Goal: Register for event/course

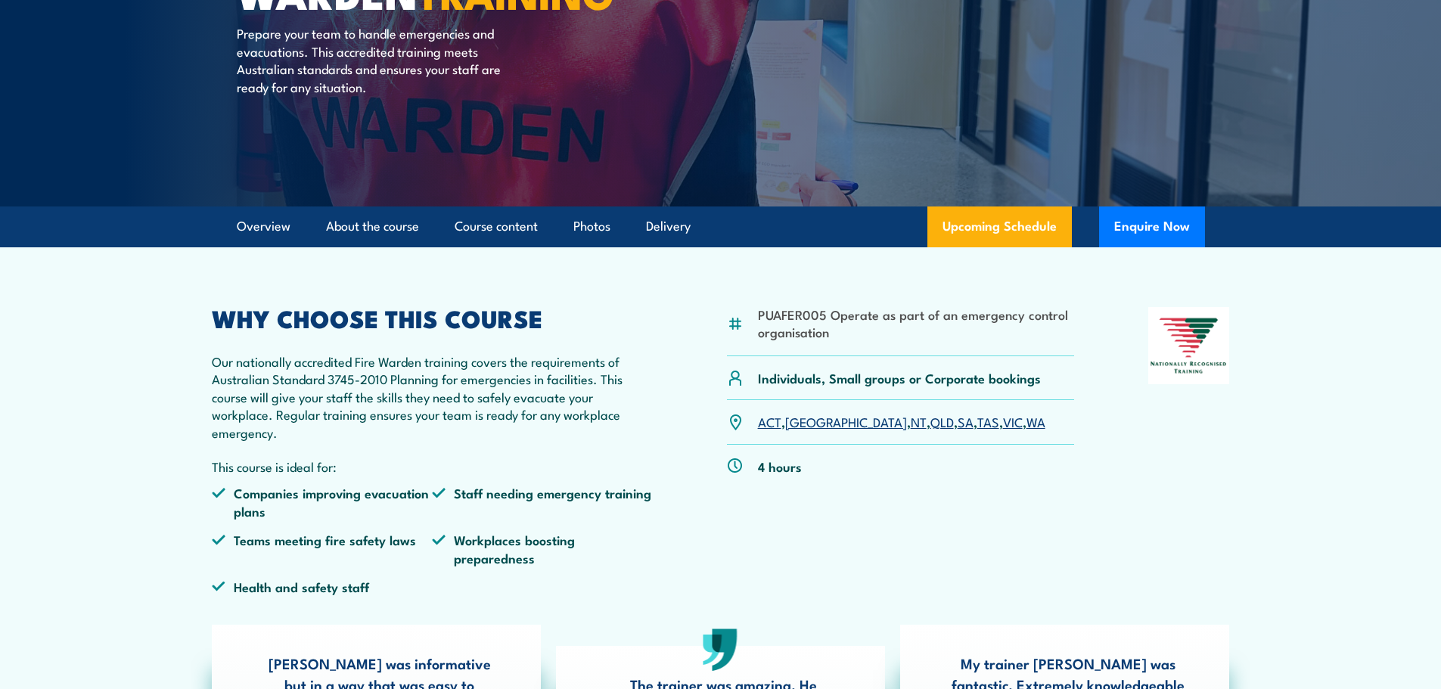
click at [927, 420] on p "ACT , NSW , NT , QLD , SA , TAS , VIC , WA" at bounding box center [901, 421] width 287 height 17
click at [1003, 426] on link "VIC" at bounding box center [1013, 421] width 20 height 18
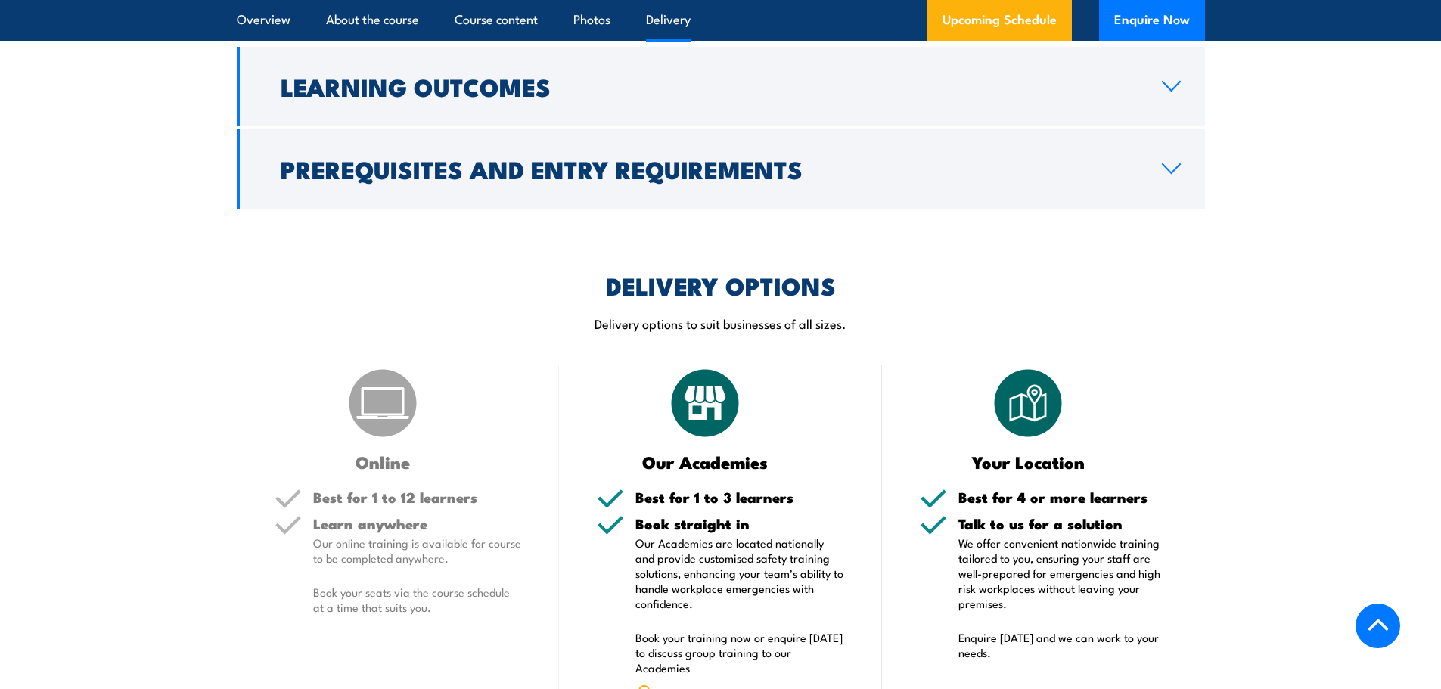
scroll to position [2132, 0]
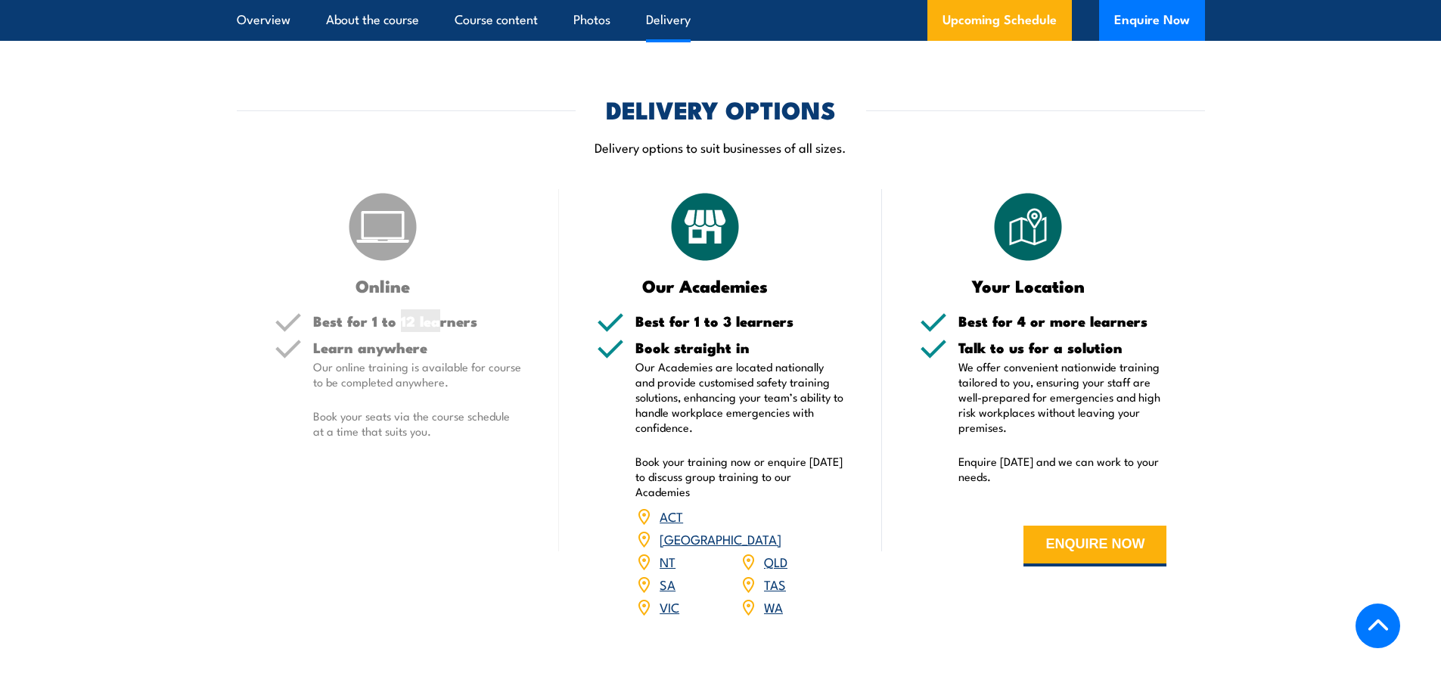
drag, startPoint x: 408, startPoint y: 333, endPoint x: 437, endPoint y: 338, distance: 29.2
click at [437, 338] on div "Best for 1 to 12 learners" at bounding box center [417, 327] width 209 height 26
click at [434, 365] on p "Our online training is available for course to be completed anywhere." at bounding box center [417, 374] width 209 height 30
drag, startPoint x: 1022, startPoint y: 367, endPoint x: 1139, endPoint y: 378, distance: 117.0
click at [1139, 378] on p "We offer convenient nationwide training tailored to you, ensuring your staff ar…" at bounding box center [1062, 397] width 209 height 76
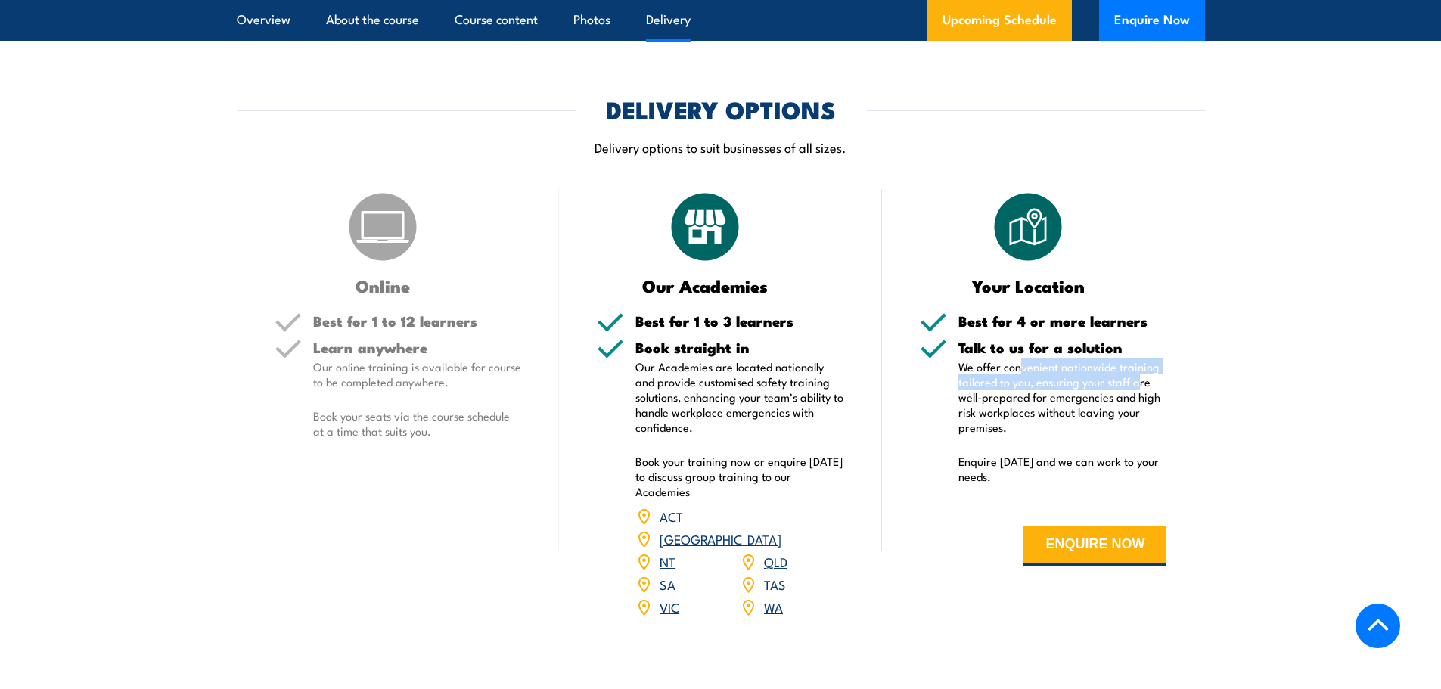
click at [1067, 380] on p "We offer convenient nationwide training tailored to you, ensuring your staff ar…" at bounding box center [1062, 397] width 209 height 76
drag, startPoint x: 1037, startPoint y: 383, endPoint x: 1134, endPoint y: 389, distance: 97.8
click at [1134, 389] on p "We offer convenient nationwide training tailored to you, ensuring your staff ar…" at bounding box center [1062, 397] width 209 height 76
drag, startPoint x: 1029, startPoint y: 408, endPoint x: 1137, endPoint y: 409, distance: 107.4
click at [1137, 409] on p "We offer convenient nationwide training tailored to you, ensuring your staff ar…" at bounding box center [1062, 397] width 209 height 76
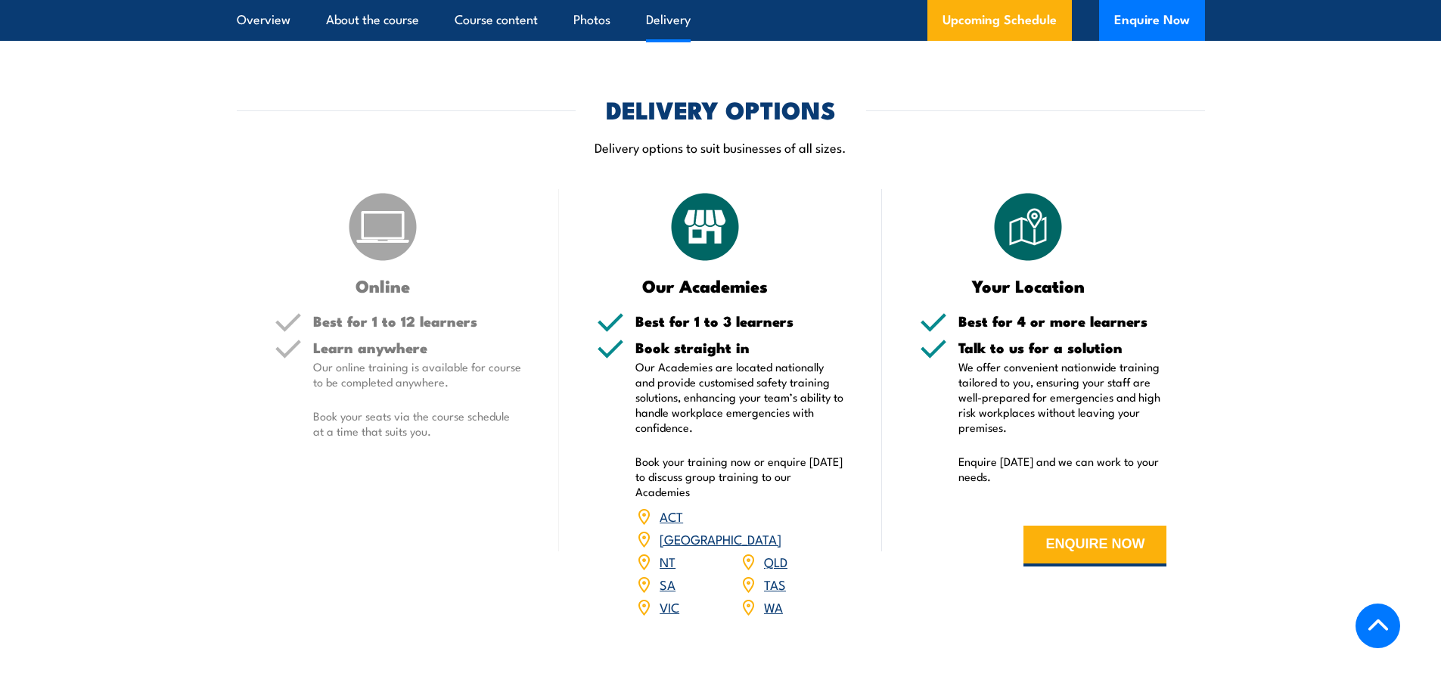
click at [1080, 430] on p "We offer convenient nationwide training tailored to you, ensuring your staff ar…" at bounding box center [1062, 397] width 209 height 76
drag, startPoint x: 974, startPoint y: 467, endPoint x: 1143, endPoint y: 466, distance: 168.6
click at [1139, 466] on p "Enquire [DATE] and we can work to your needs." at bounding box center [1062, 469] width 209 height 30
click at [1143, 466] on p "Enquire [DATE] and we can work to your needs." at bounding box center [1062, 469] width 209 height 30
click at [1121, 541] on button "ENQUIRE NOW" at bounding box center [1094, 546] width 143 height 41
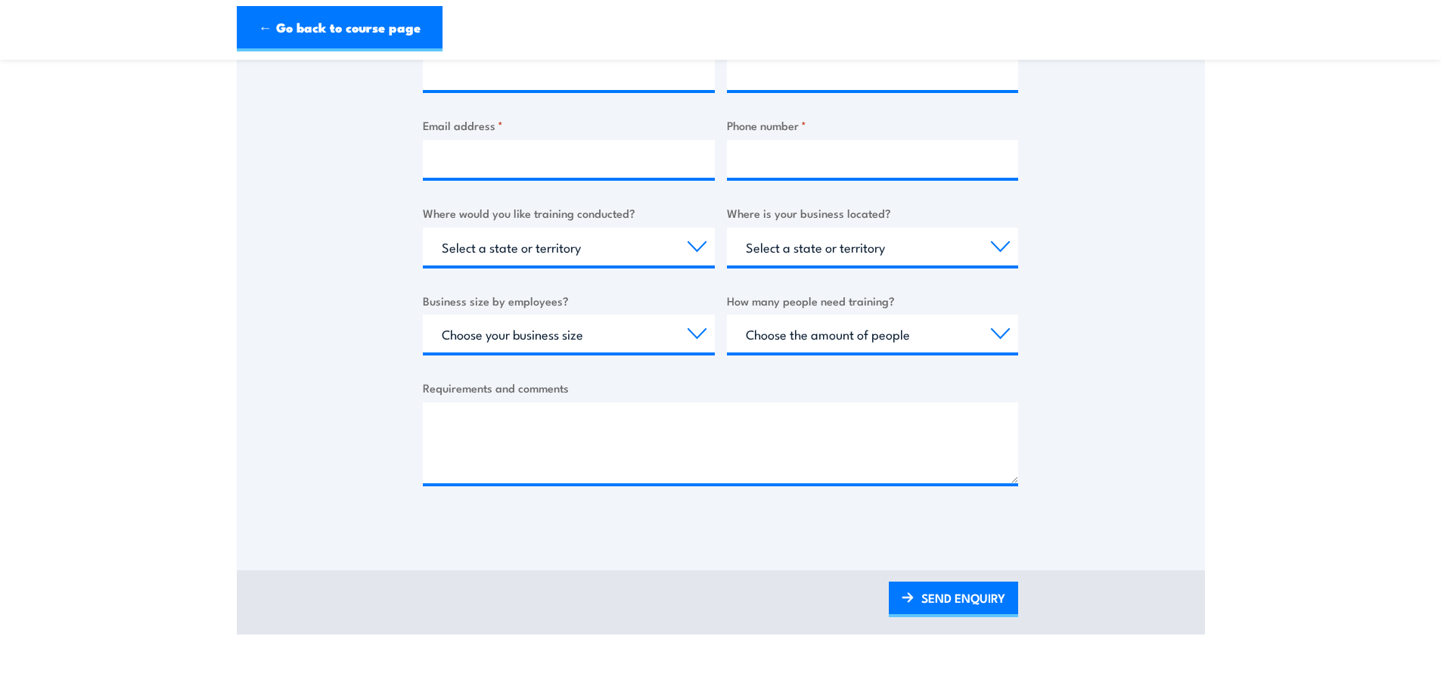
scroll to position [151, 0]
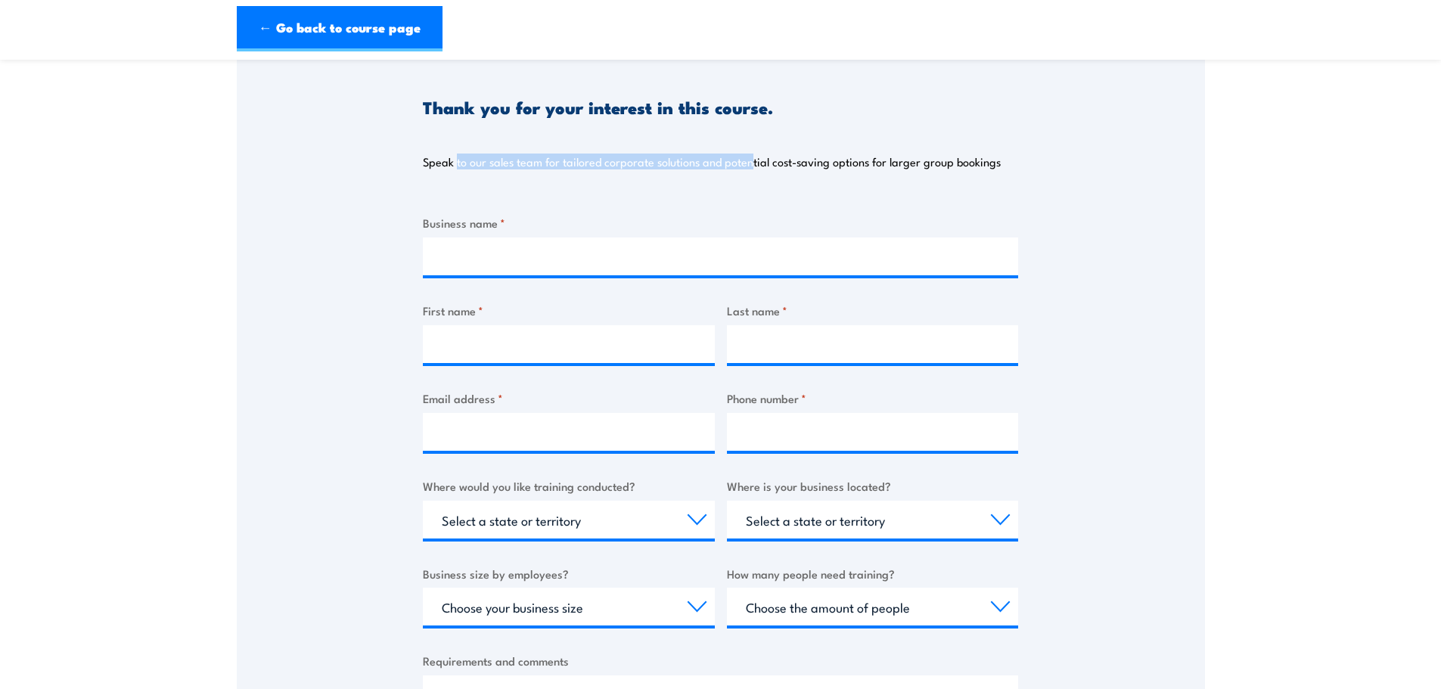
drag, startPoint x: 456, startPoint y: 168, endPoint x: 752, endPoint y: 178, distance: 295.9
click at [752, 178] on div "Thank you for your interest in this course. Speak to our sales team for tailore…" at bounding box center [720, 116] width 595 height 143
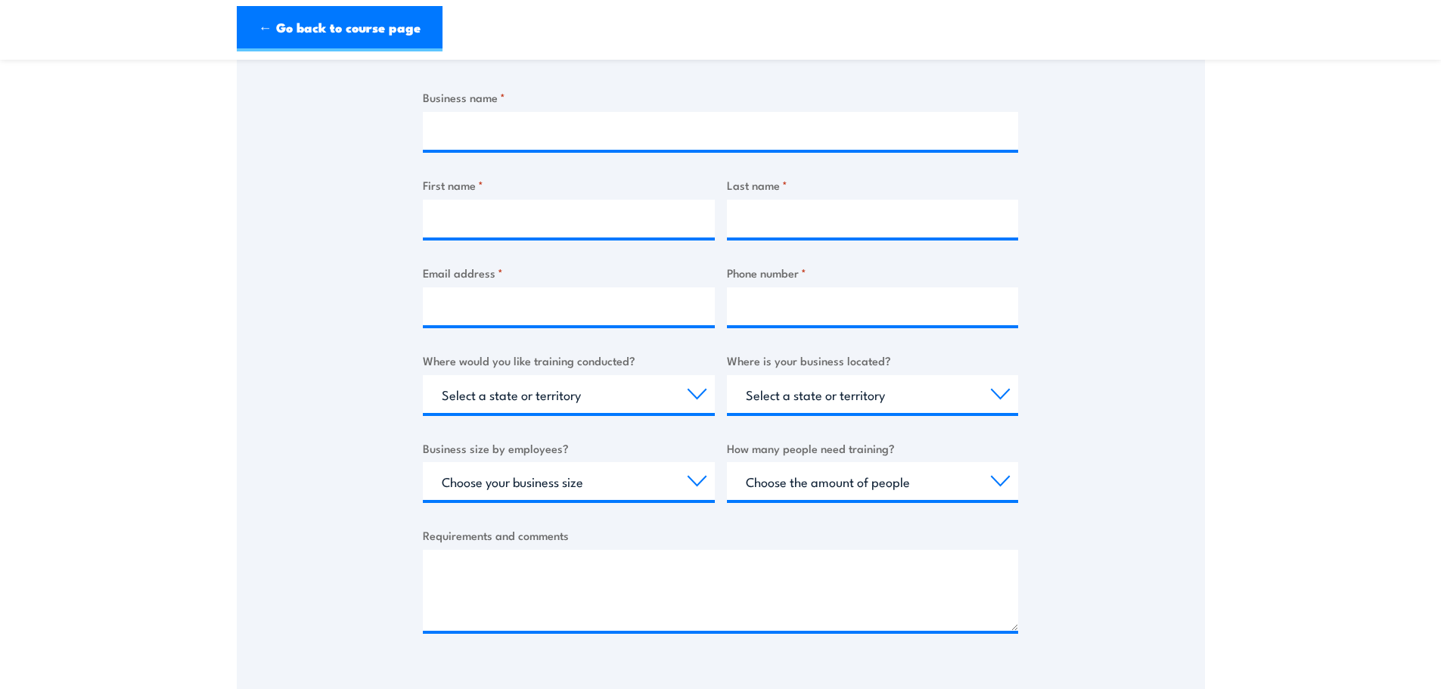
scroll to position [302, 0]
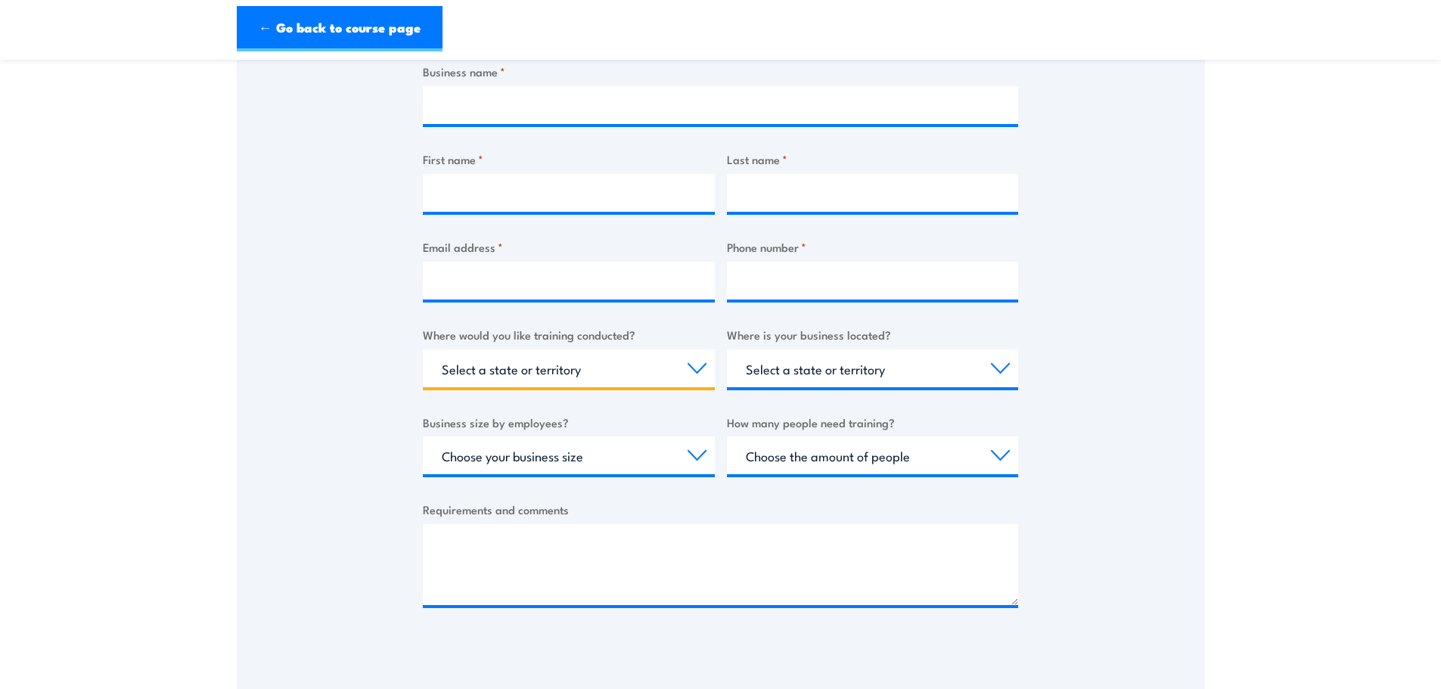
click at [650, 365] on select "Select a state or territory Nationally - multiple locations QLD NSW VIC SA ACT …" at bounding box center [569, 368] width 292 height 38
select select "VIC"
click at [423, 349] on select "Select a state or territory Nationally - multiple locations QLD NSW VIC SA ACT …" at bounding box center [569, 368] width 292 height 38
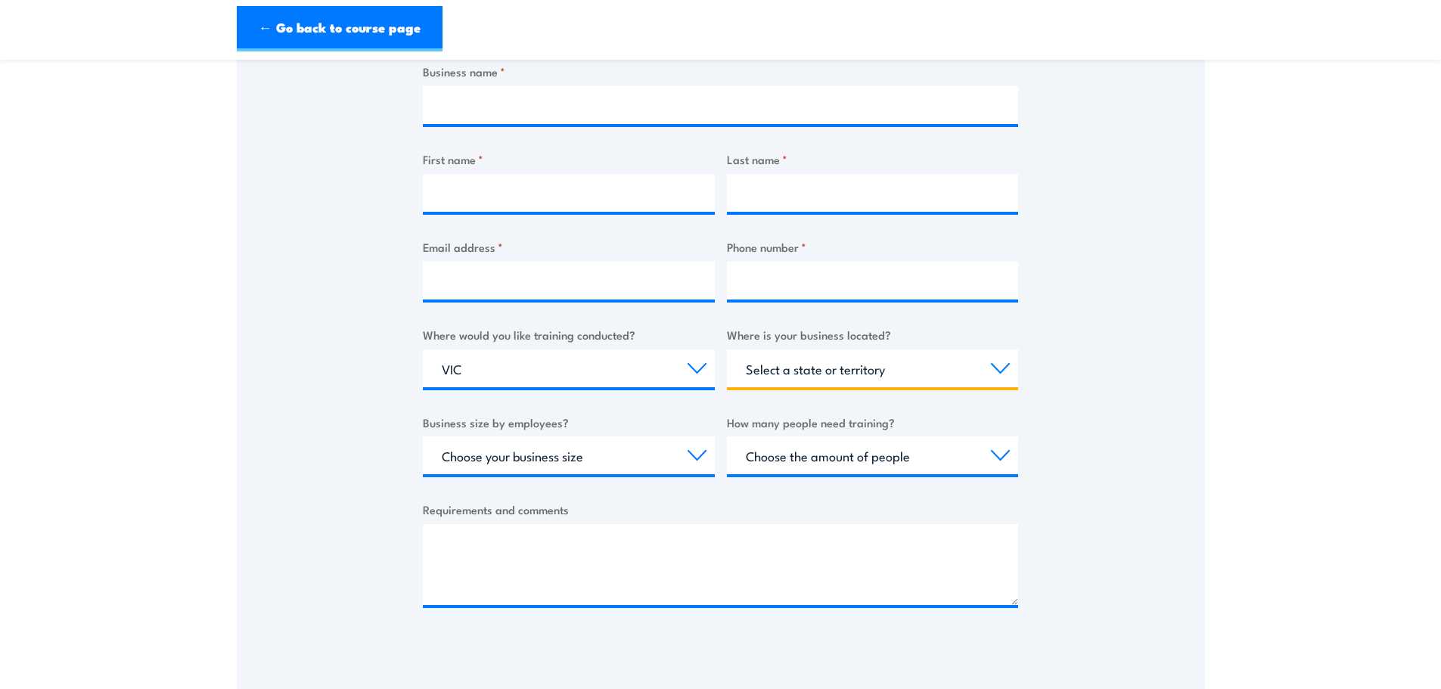
click at [786, 376] on select "Select a state or territory QLD NSW VIC SA ACT WA TAS NT" at bounding box center [873, 368] width 292 height 38
click at [1128, 319] on div "Thank you for your interest in this course. Speak to our sales team for tailore…" at bounding box center [721, 271] width 968 height 755
click at [885, 368] on select "Select a state or territory QLD NSW VIC SA ACT WA TAS NT" at bounding box center [873, 368] width 292 height 38
select select "VIC"
click at [727, 349] on select "Select a state or territory QLD NSW VIC SA ACT WA TAS NT" at bounding box center [873, 368] width 292 height 38
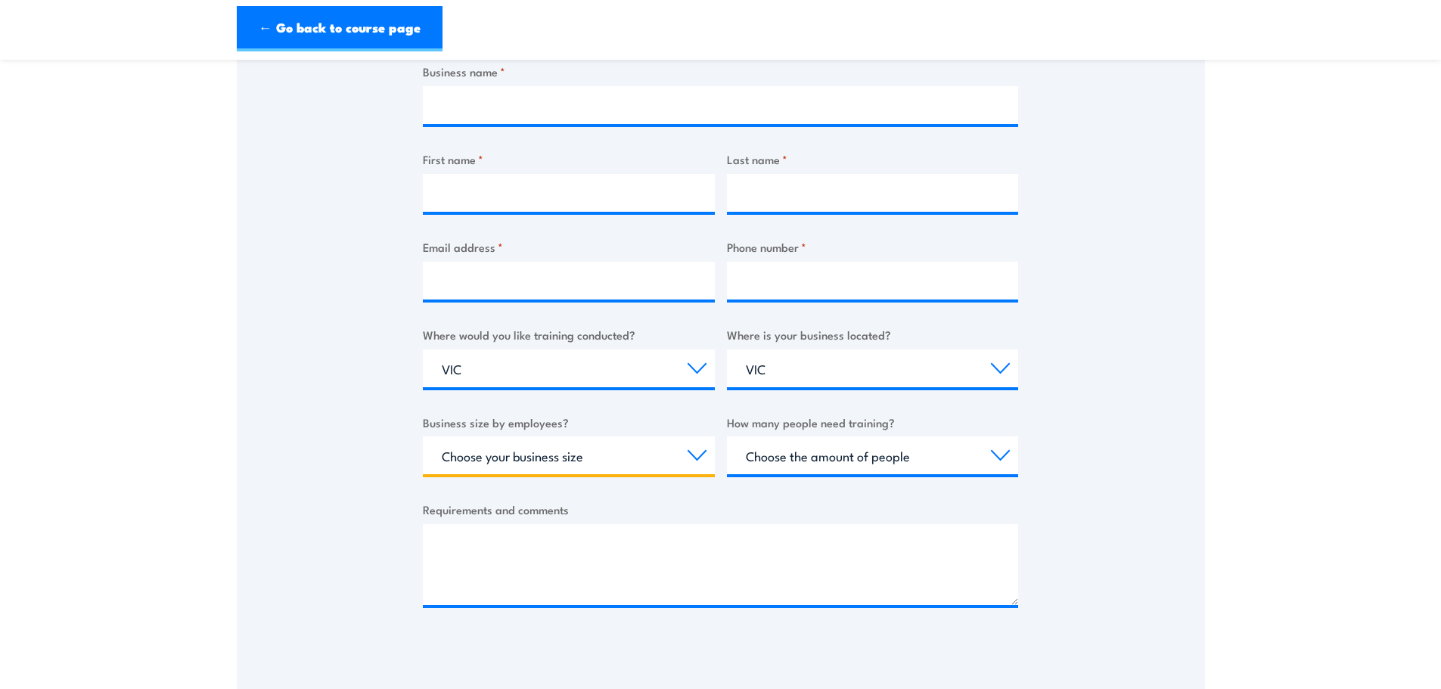
click at [672, 455] on select "Choose your business size 1 to 19 20 to 199 200+" at bounding box center [569, 455] width 292 height 38
click at [1087, 479] on div "Thank you for your interest in this course. Speak to our sales team for tailore…" at bounding box center [721, 271] width 968 height 755
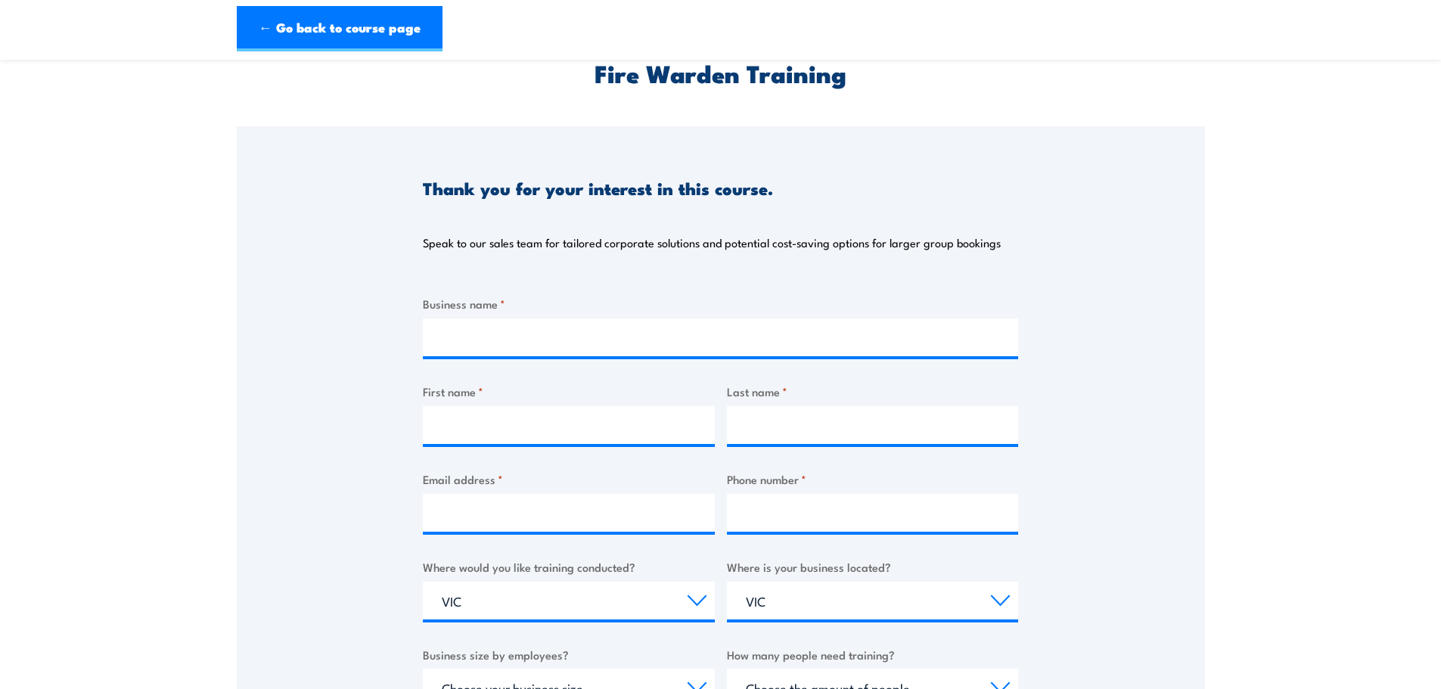
scroll to position [0, 0]
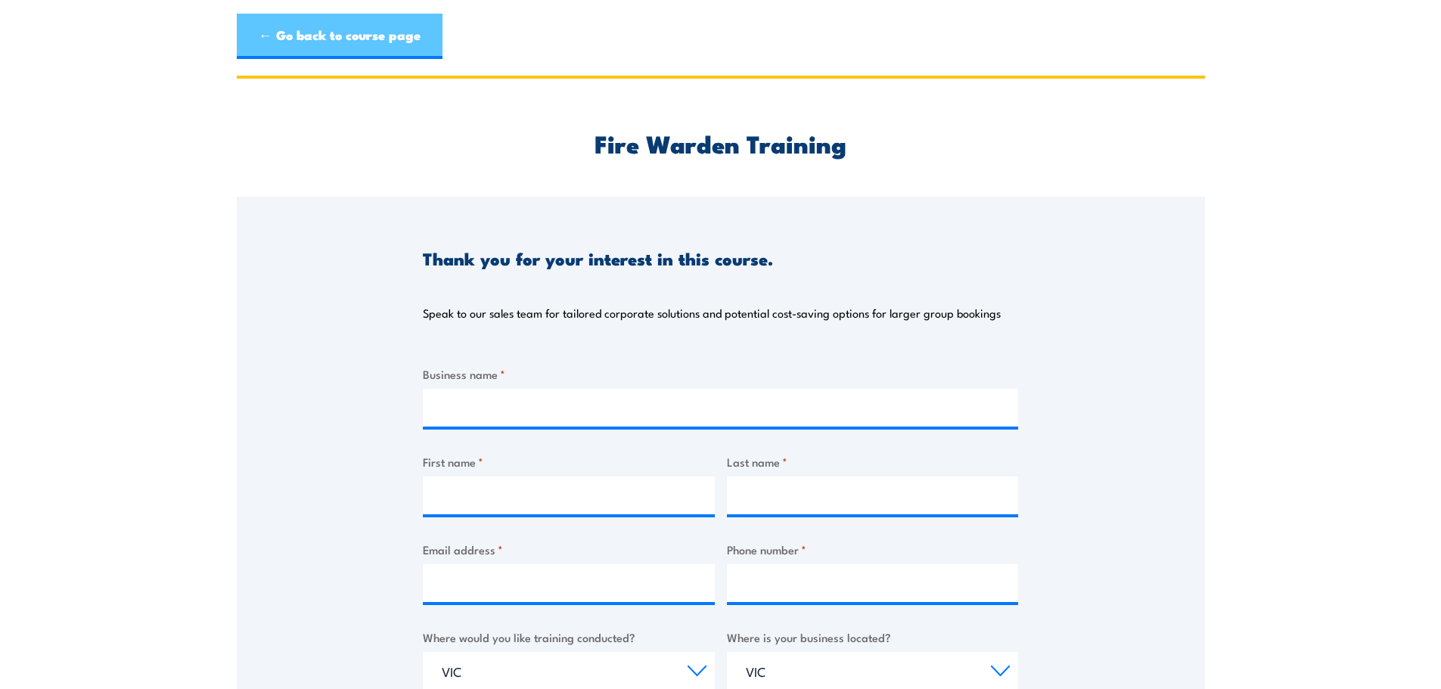
click at [285, 31] on link "← Go back to course page" at bounding box center [340, 36] width 206 height 45
